Goal: Check status: Check status

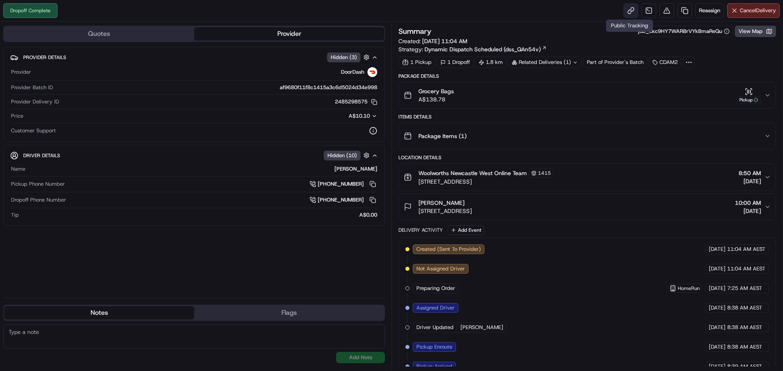
click at [626, 10] on link at bounding box center [630, 10] width 15 height 15
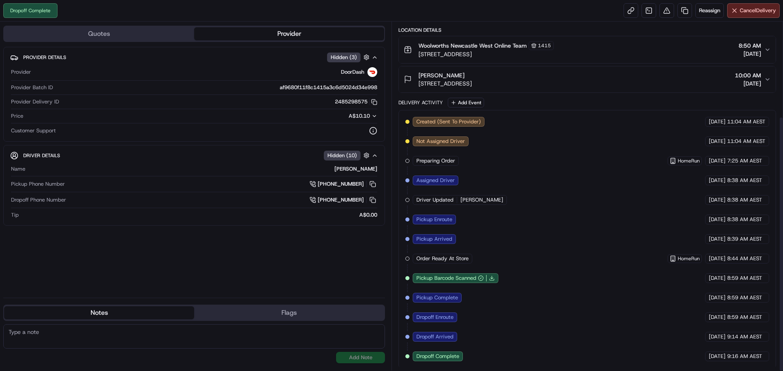
scroll to position [129, 0]
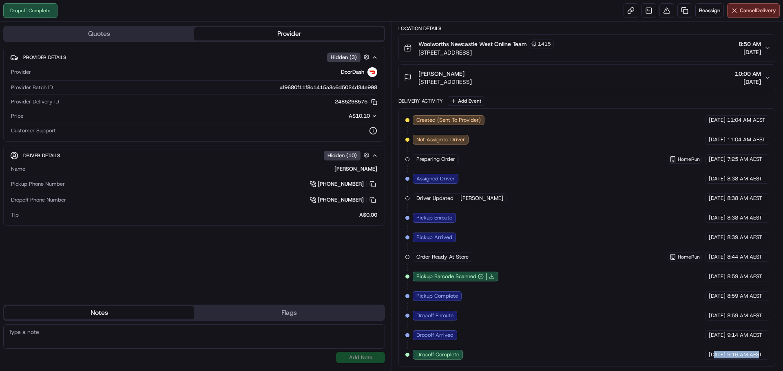
drag, startPoint x: 716, startPoint y: 357, endPoint x: 760, endPoint y: 357, distance: 43.6
click at [760, 357] on div "[DATE] 9:16 AM AEST" at bounding box center [737, 355] width 64 height 10
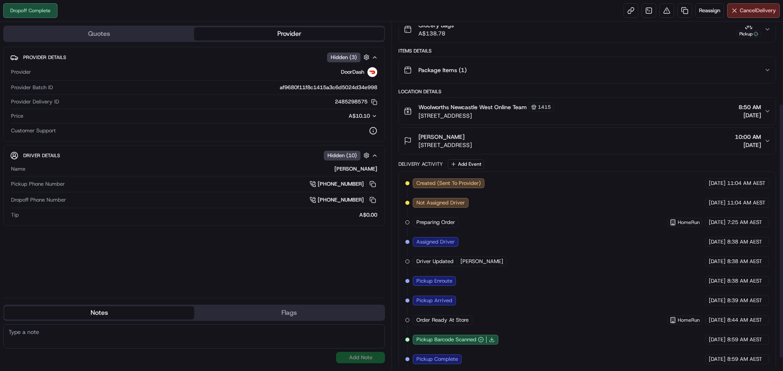
scroll to position [0, 0]
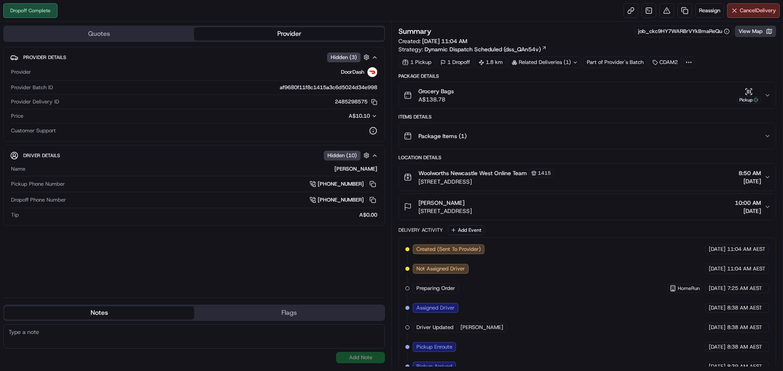
click at [759, 31] on button "View Map" at bounding box center [755, 31] width 41 height 11
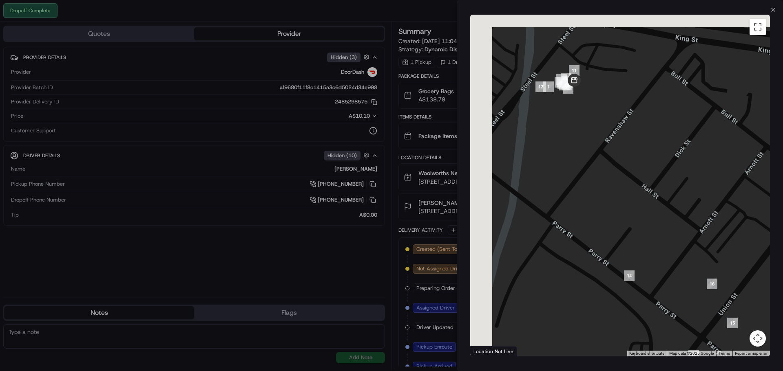
drag, startPoint x: 605, startPoint y: 106, endPoint x: 675, endPoint y: 204, distance: 120.0
click at [675, 204] on div at bounding box center [620, 186] width 300 height 342
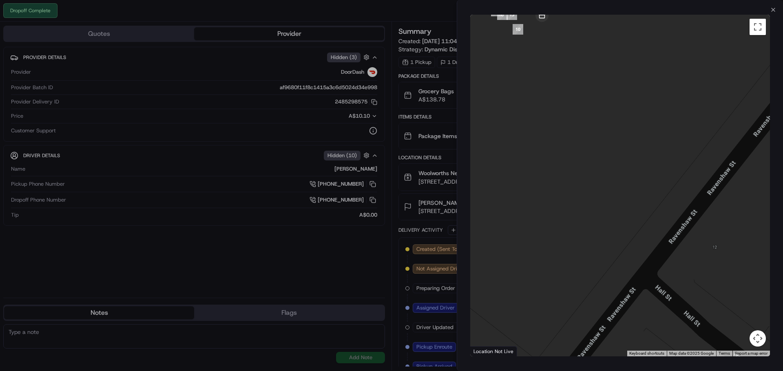
drag, startPoint x: 584, startPoint y: 93, endPoint x: 715, endPoint y: 257, distance: 209.9
click at [715, 257] on div at bounding box center [620, 186] width 300 height 342
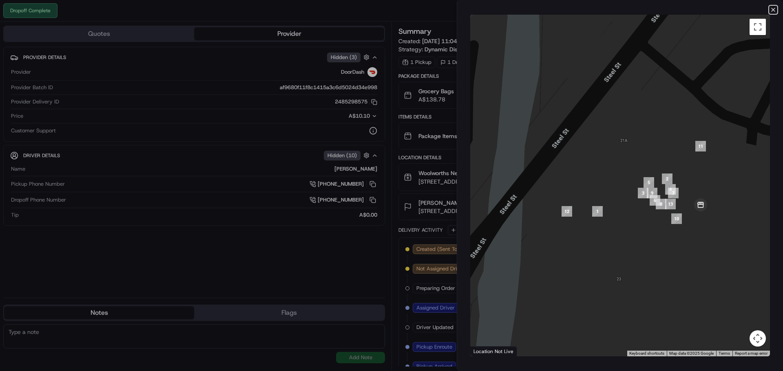
click at [770, 7] on icon "button" at bounding box center [773, 10] width 7 height 7
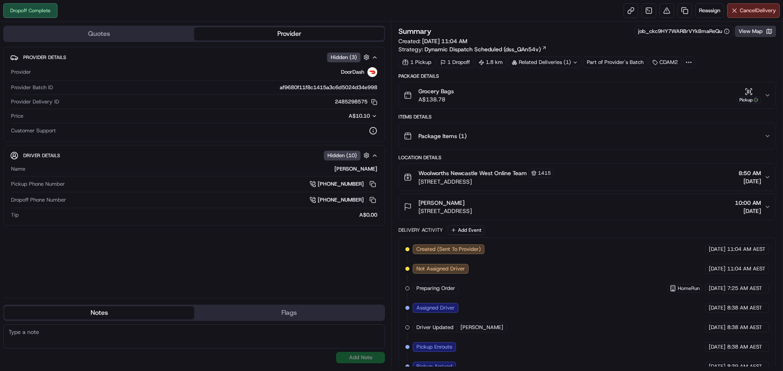
click at [761, 29] on button "View Map" at bounding box center [755, 31] width 41 height 11
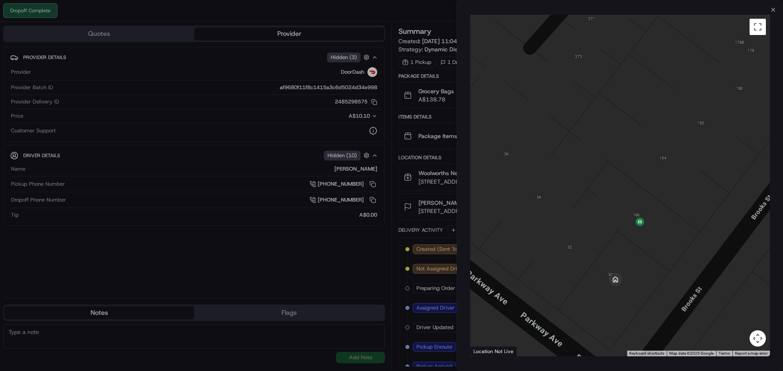
drag, startPoint x: 693, startPoint y: 273, endPoint x: 626, endPoint y: 259, distance: 68.8
click at [636, 271] on div at bounding box center [620, 186] width 300 height 342
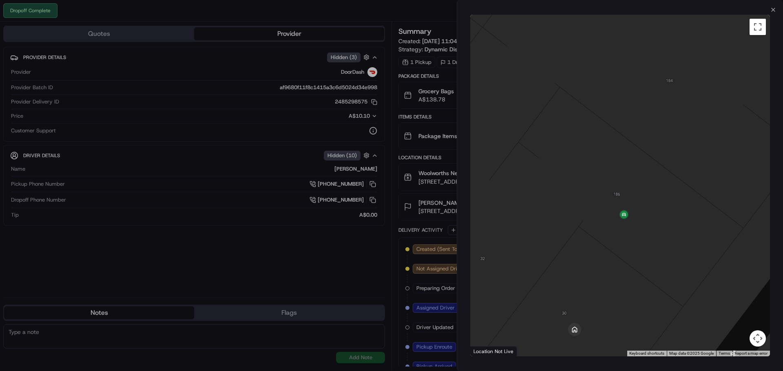
click at [431, 108] on div at bounding box center [391, 185] width 783 height 371
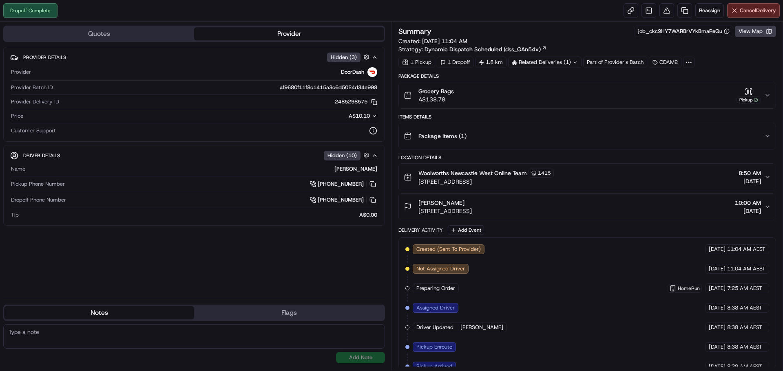
click at [598, 136] on div "Package Items ( 1 )" at bounding box center [584, 136] width 360 height 16
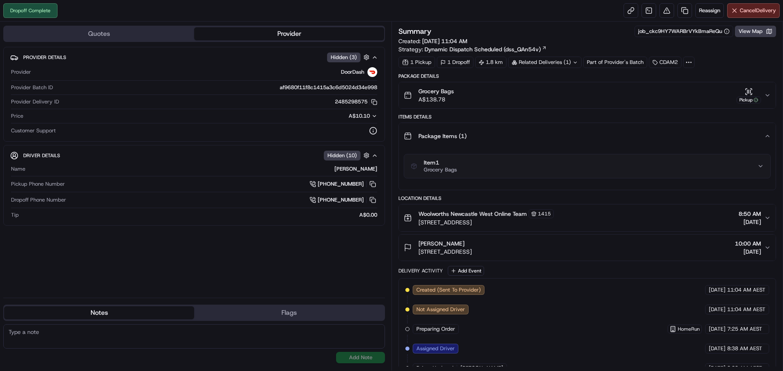
click at [589, 130] on div "Package Items ( 1 )" at bounding box center [584, 136] width 360 height 16
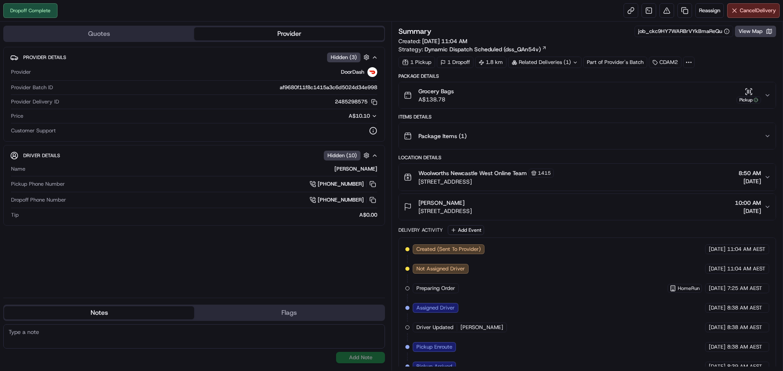
click at [587, 130] on div "Package Items ( 1 )" at bounding box center [584, 136] width 360 height 16
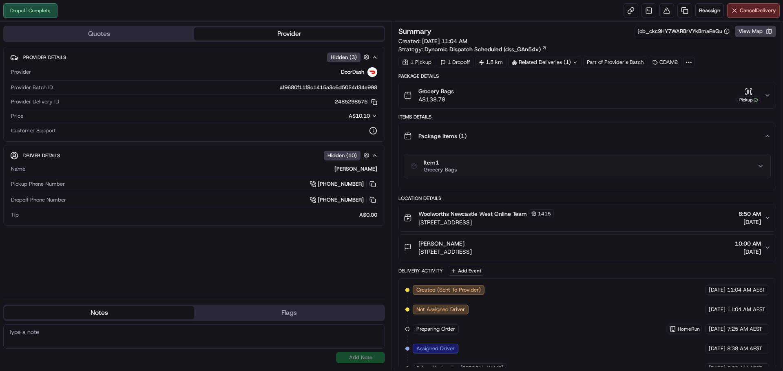
click at [560, 130] on div "Package Items ( 1 )" at bounding box center [584, 136] width 360 height 16
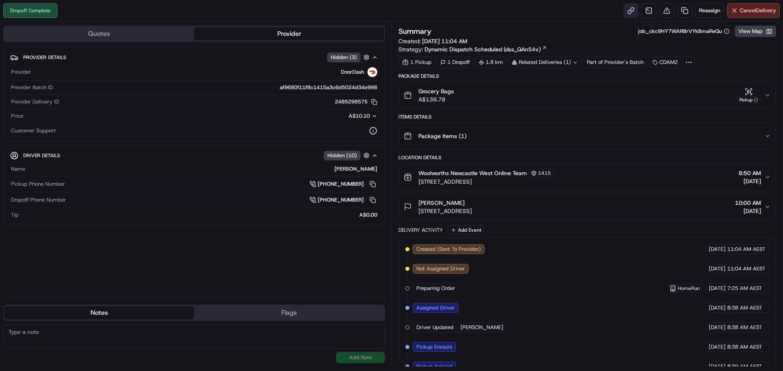
click at [624, 11] on link at bounding box center [630, 10] width 15 height 15
click at [752, 35] on button "View Map" at bounding box center [755, 31] width 41 height 11
